Goal: Task Accomplishment & Management: Manage account settings

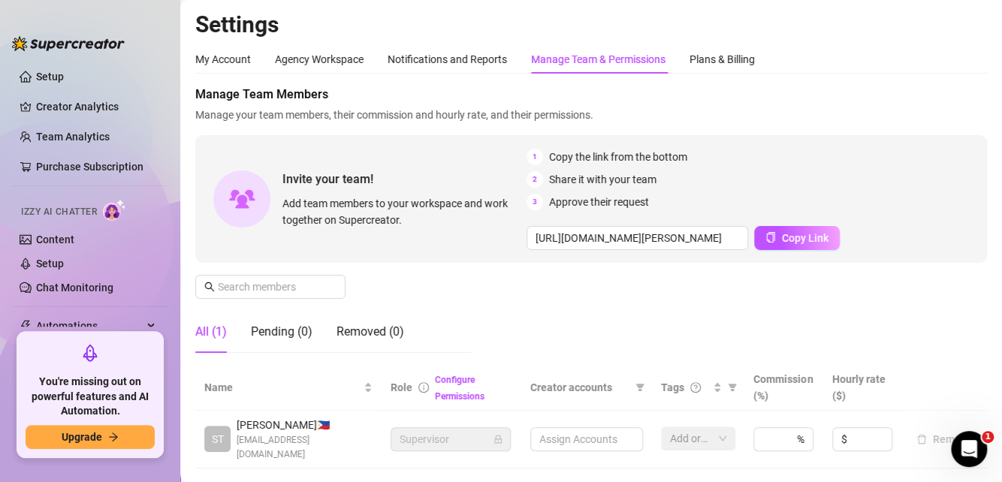
click at [565, 61] on div "Manage Team & Permissions" at bounding box center [598, 59] width 134 height 17
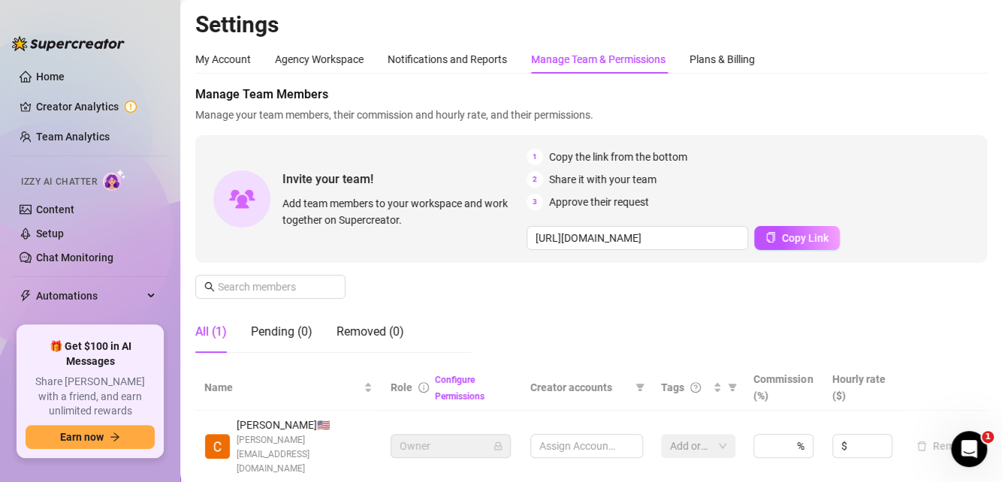
type input "[URL][DOMAIN_NAME]"
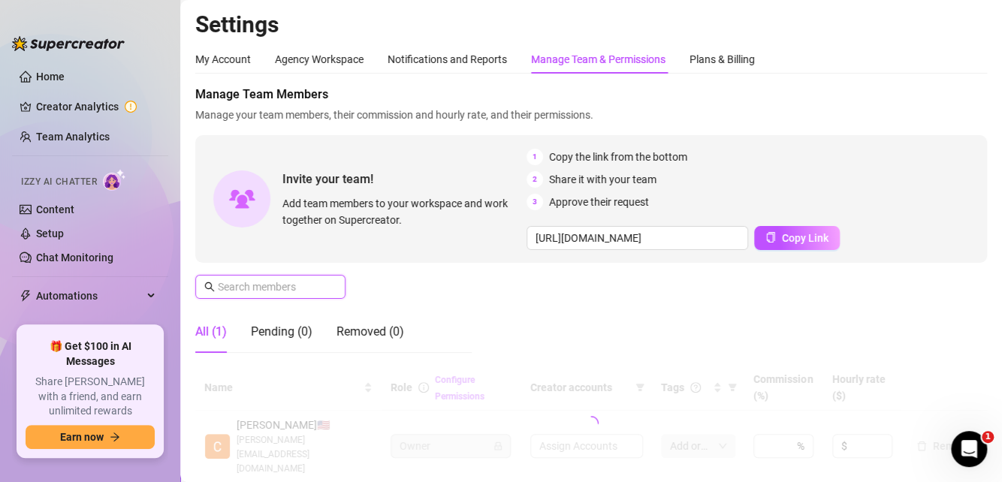
click at [300, 285] on input "text" at bounding box center [271, 287] width 107 height 17
paste input "[EMAIL_ADDRESS][DOMAIN_NAME]"
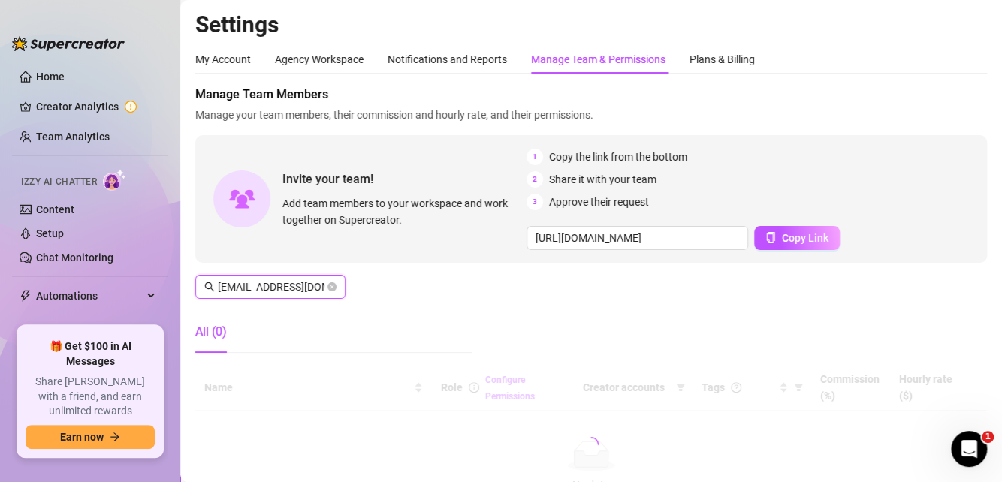
scroll to position [0, 6]
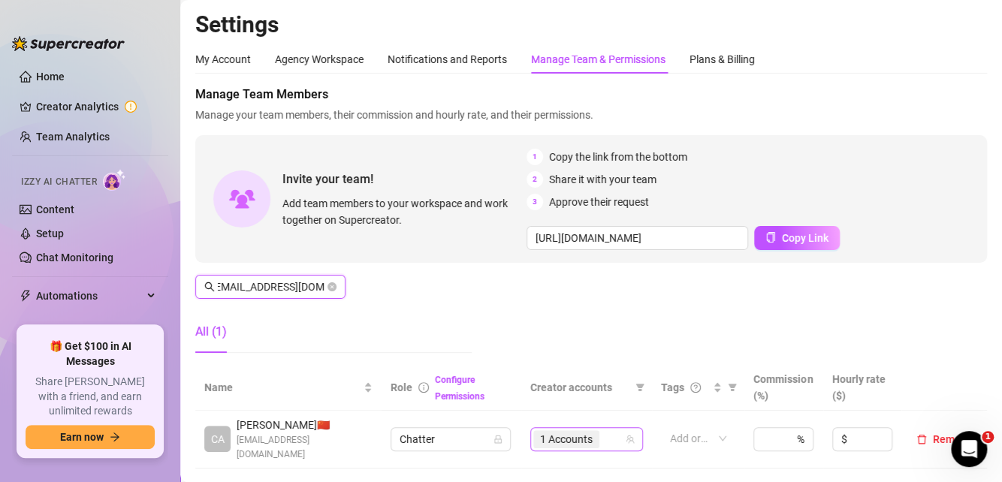
click at [605, 437] on div "1 Accounts" at bounding box center [578, 439] width 91 height 21
type input "[EMAIL_ADDRESS][DOMAIN_NAME]"
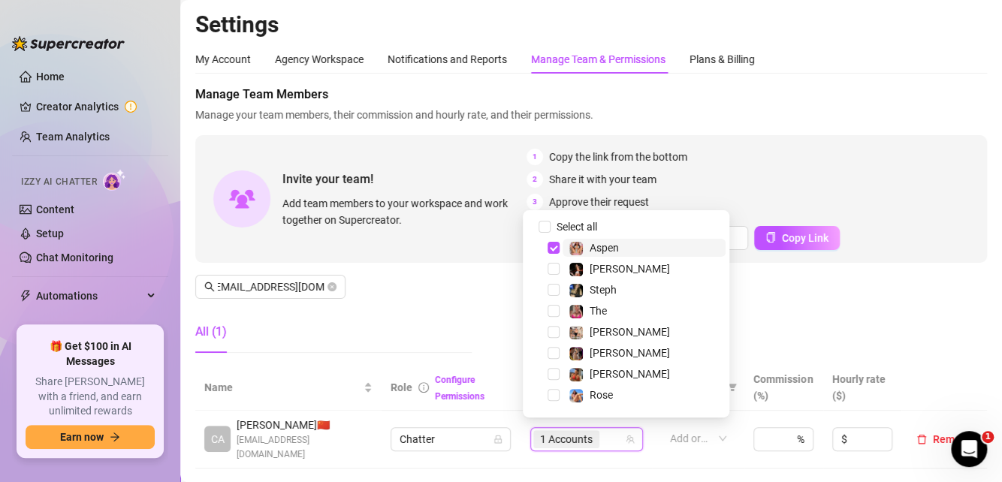
scroll to position [0, 0]
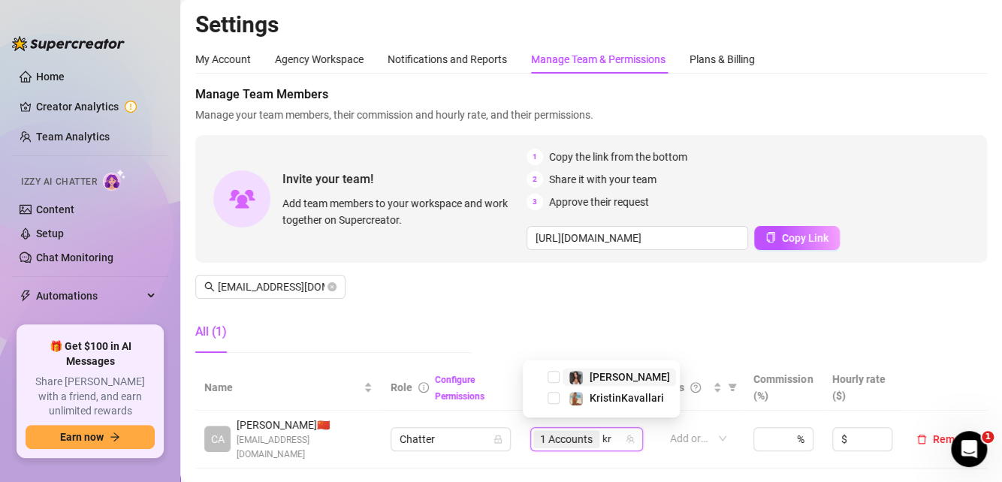
type input "kry"
click at [554, 398] on span "Select tree node" at bounding box center [553, 398] width 12 height 12
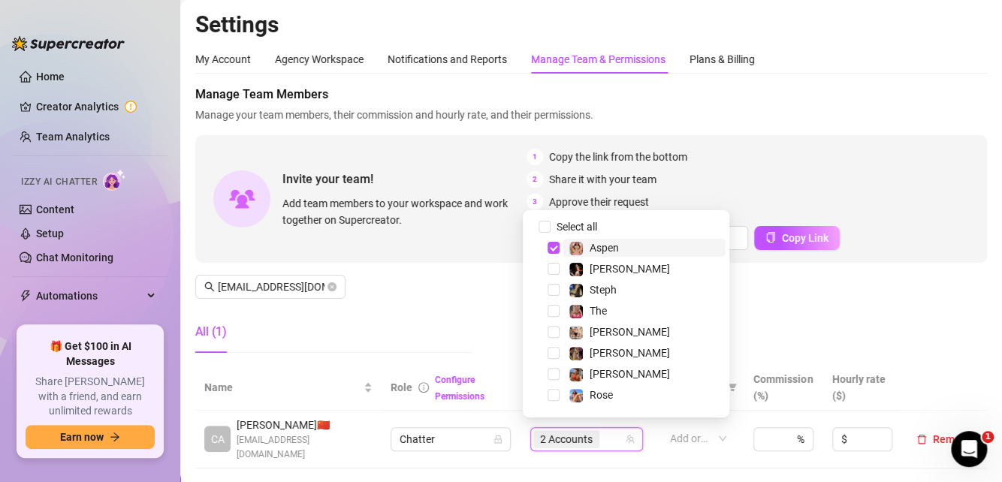
click at [442, 309] on div "Manage Team Members Manage your team members, their commission and hourly rate,…" at bounding box center [590, 225] width 791 height 279
